Goal: Check status: Check status

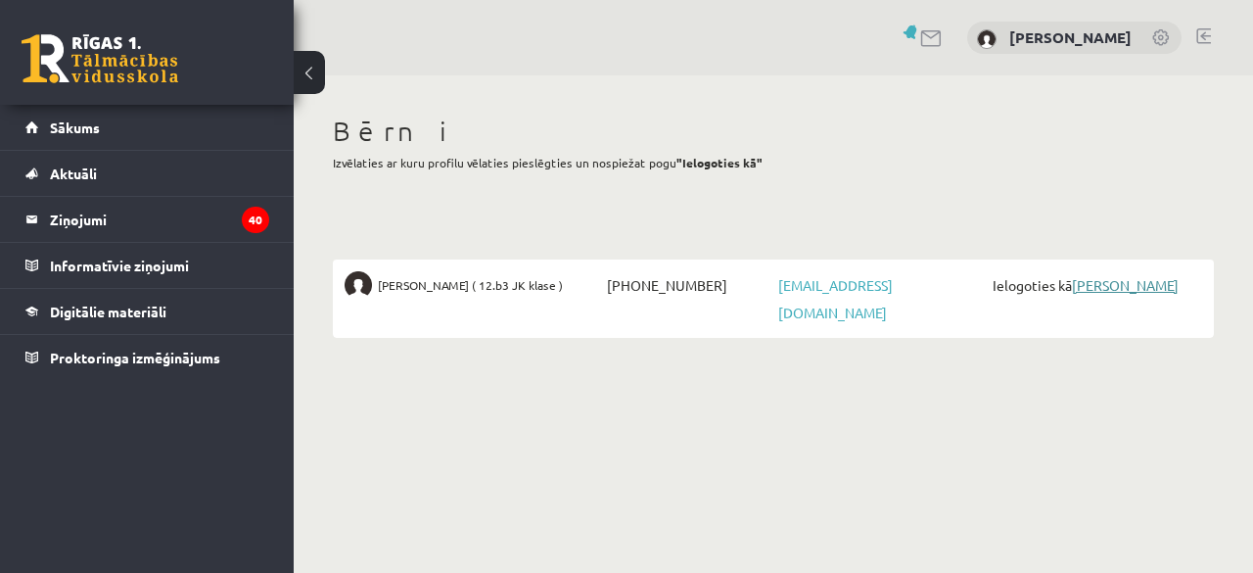
click at [1124, 287] on link "[PERSON_NAME]" at bounding box center [1125, 285] width 107 height 18
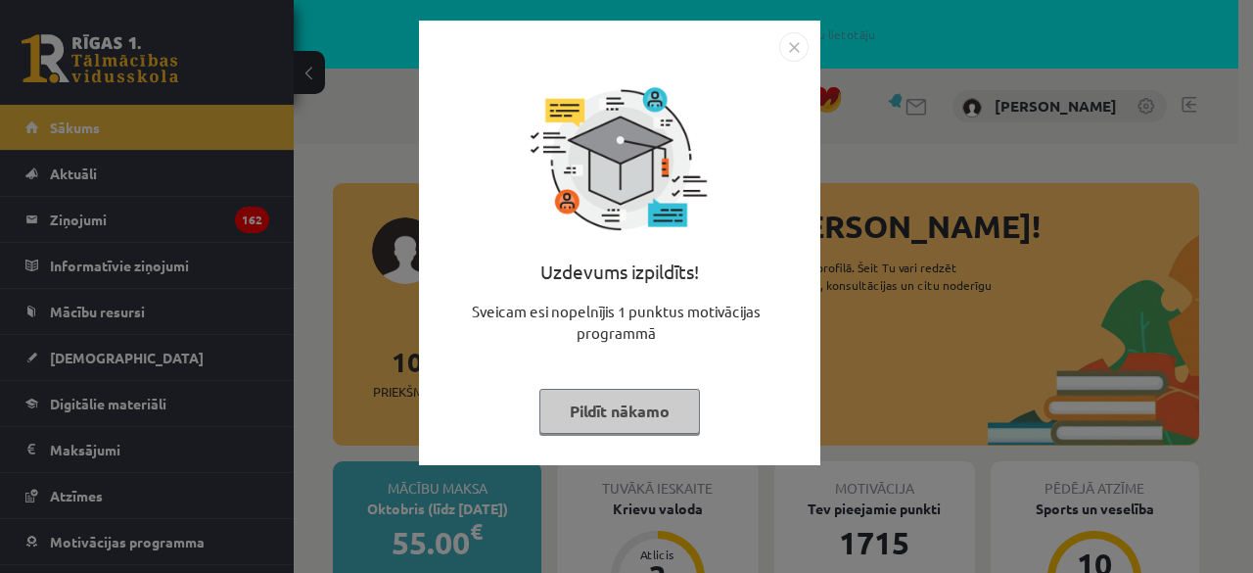
click at [803, 42] on img "Close" at bounding box center [793, 46] width 29 height 29
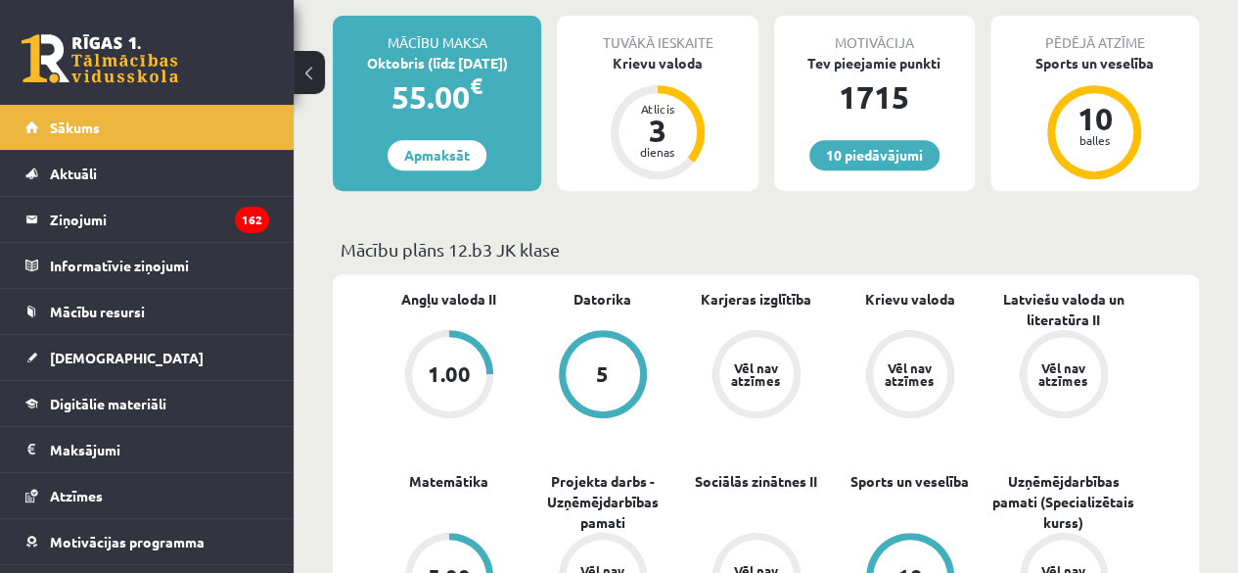
scroll to position [392, 0]
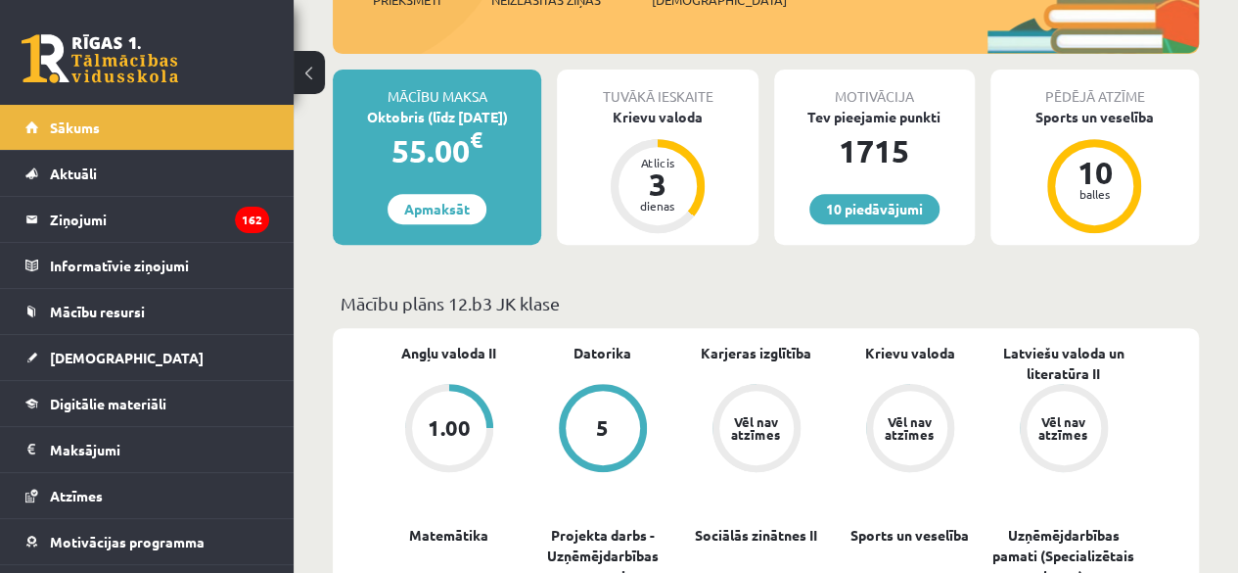
click at [454, 403] on div "1.00" at bounding box center [449, 428] width 74 height 74
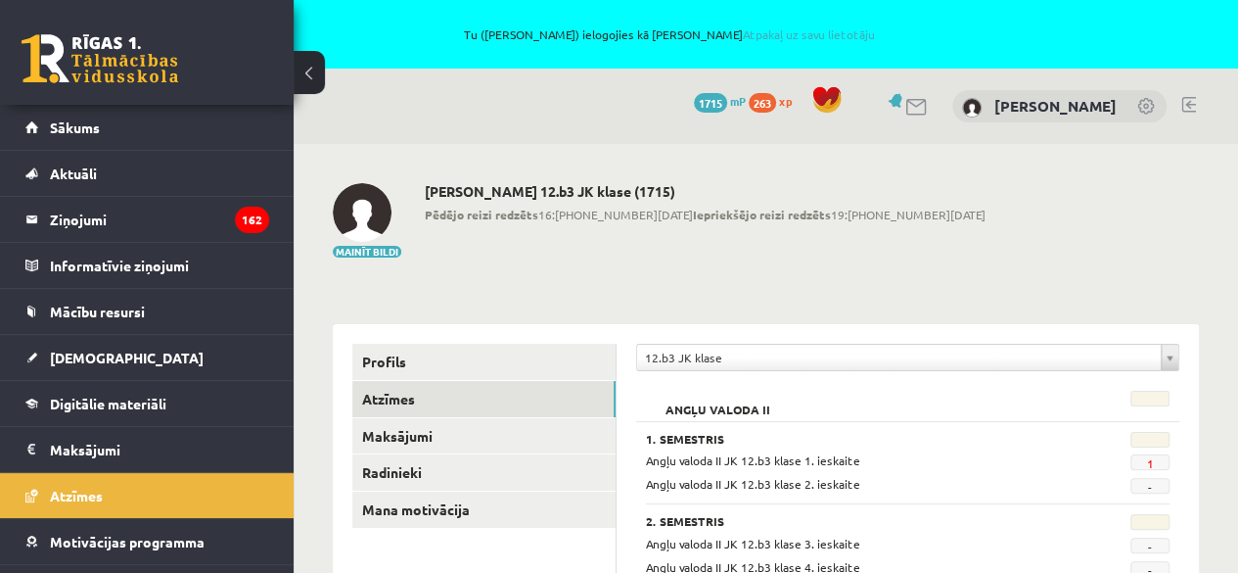
click at [1193, 101] on link at bounding box center [1189, 105] width 15 height 16
